Goal: Task Accomplishment & Management: Use online tool/utility

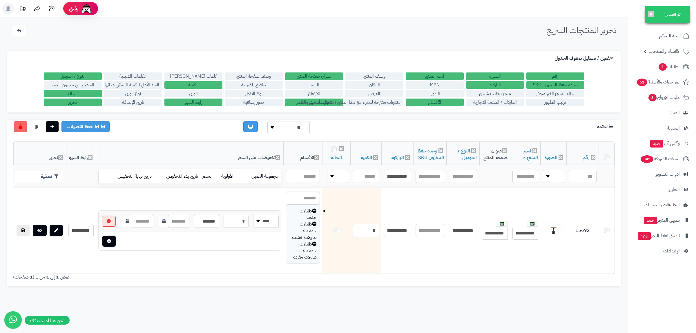
scroll to position [37, 0]
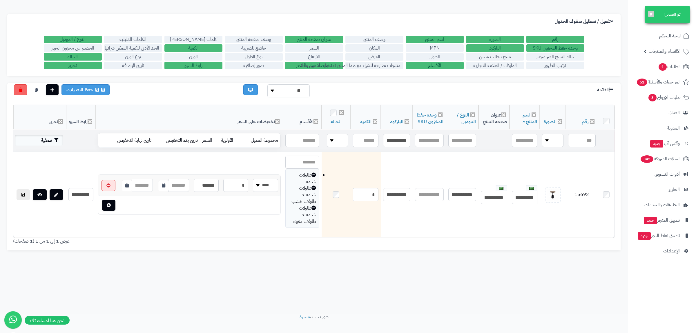
type input "**********"
click at [48, 140] on button "تصفية" at bounding box center [39, 140] width 48 height 11
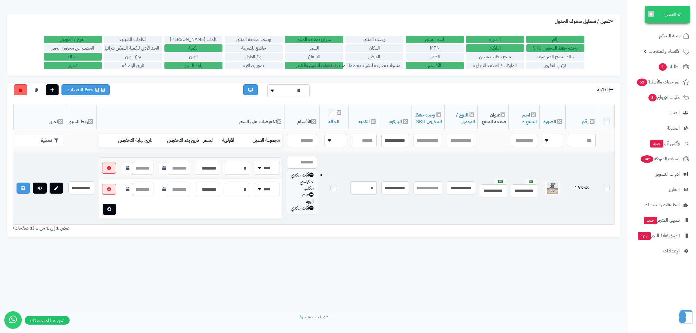
drag, startPoint x: 362, startPoint y: 189, endPoint x: 381, endPoint y: 192, distance: 19.2
click at [377, 192] on input "*" at bounding box center [363, 187] width 26 height 13
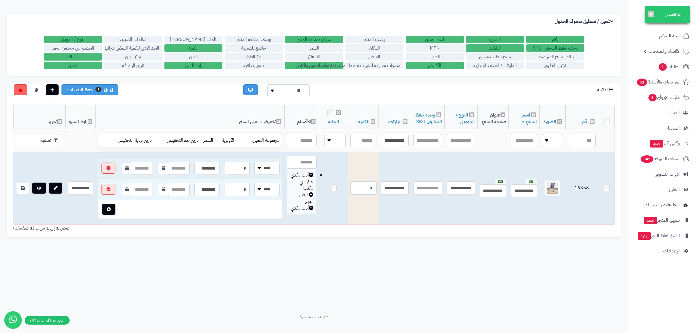
scroll to position [0, 0]
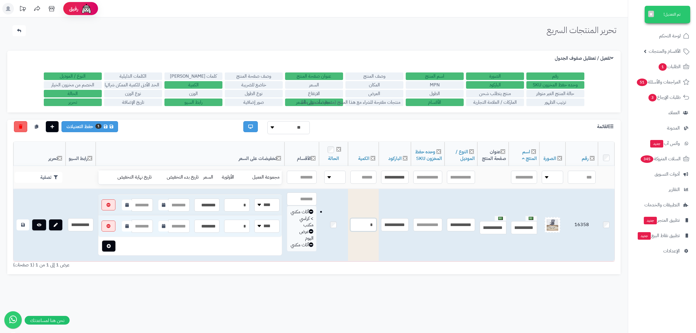
type input "*"
click at [21, 227] on icon at bounding box center [22, 225] width 3 height 4
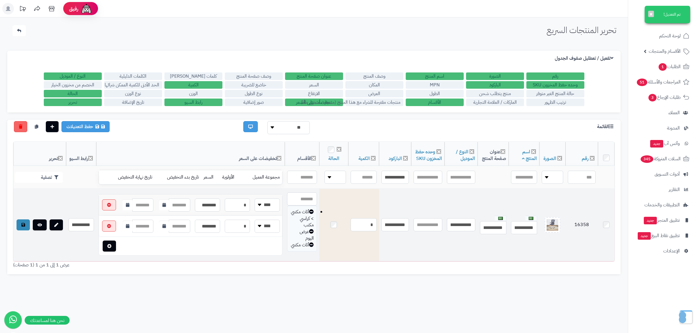
click at [459, 301] on div "تحرير المنتجات السريع الرئيسية الاضافات تحرير المنتجات السريع تم التعديل! × الإ…" at bounding box center [314, 183] width 628 height 333
click at [391, 178] on input "**********" at bounding box center [395, 177] width 28 height 13
paste input "text"
type input "**********"
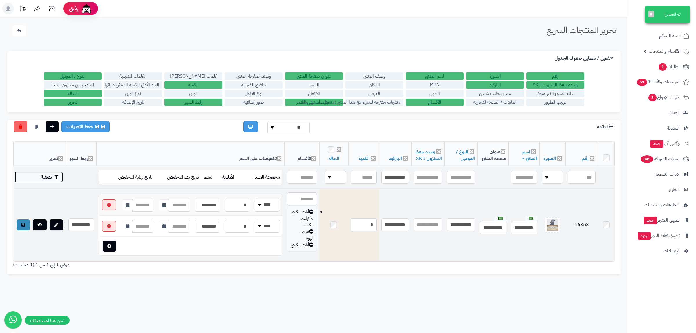
click at [32, 173] on button "تصفية" at bounding box center [39, 177] width 48 height 11
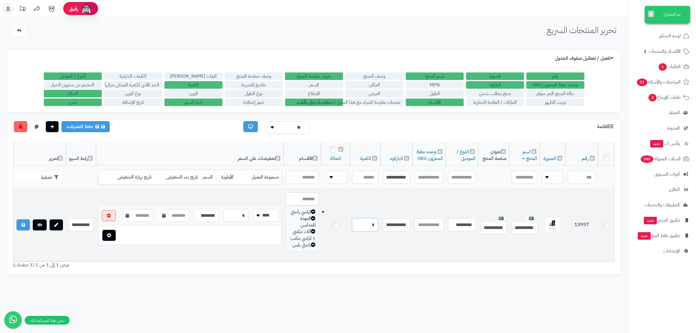
drag, startPoint x: 362, startPoint y: 227, endPoint x: 382, endPoint y: 228, distance: 20.0
click at [378, 228] on input "*" at bounding box center [365, 224] width 26 height 13
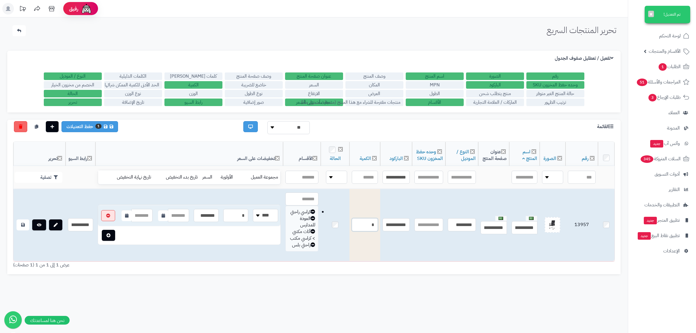
type input "*"
click at [331, 225] on td at bounding box center [335, 225] width 29 height 72
click at [23, 225] on icon at bounding box center [22, 225] width 3 height 4
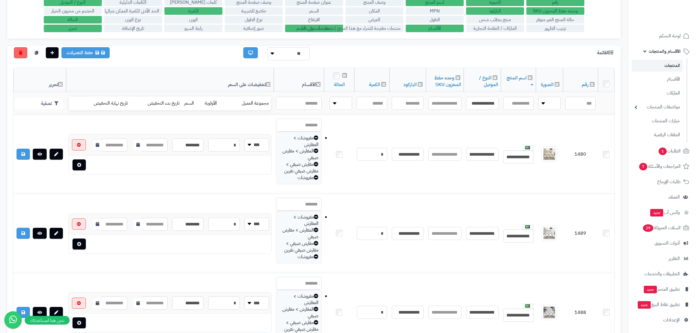
scroll to position [74, 0]
